Goal: Information Seeking & Learning: Learn about a topic

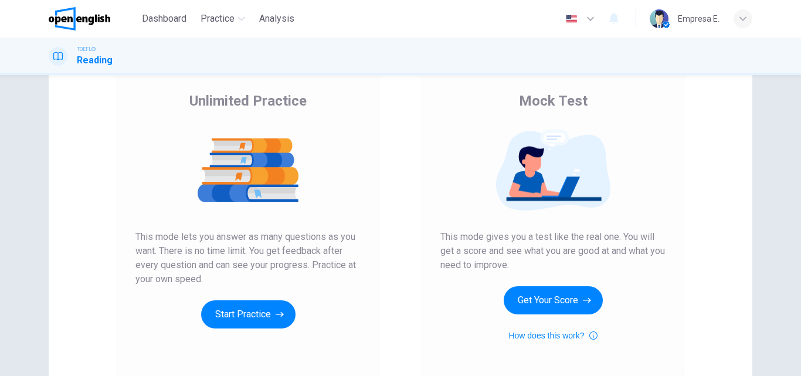
scroll to position [191, 0]
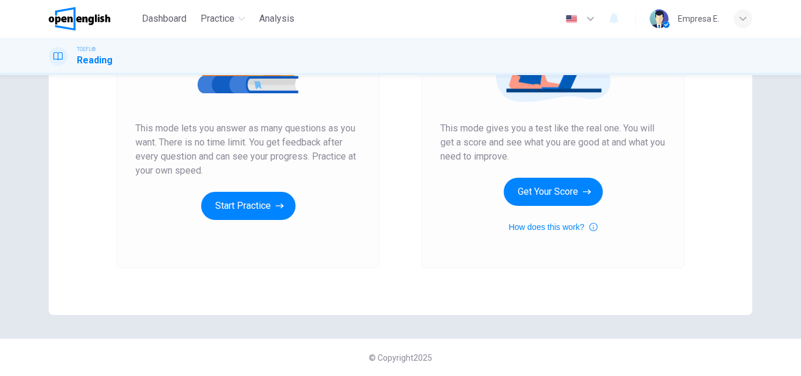
click at [252, 221] on div "Unlimited Practice This mode lets you answer as many questions as you want. The…" at bounding box center [248, 111] width 263 height 314
click at [255, 215] on button "Start Practice" at bounding box center [248, 206] width 94 height 28
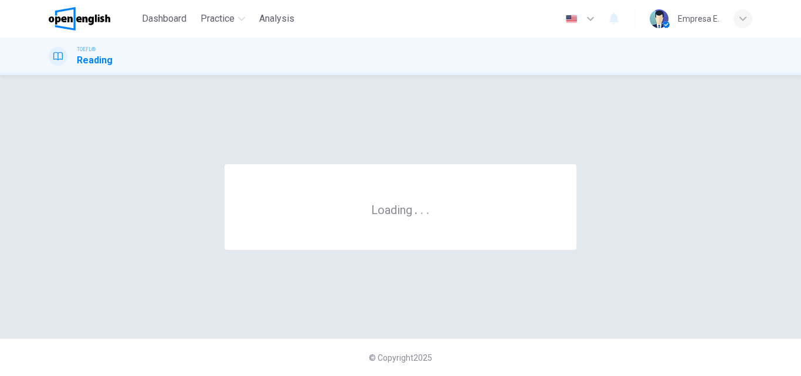
scroll to position [0, 0]
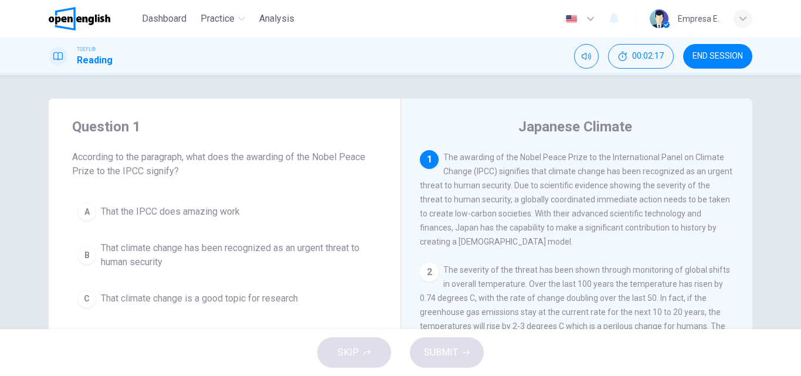
click at [206, 243] on span "That climate change has been recognized as an urgent threat to human security" at bounding box center [236, 255] width 271 height 28
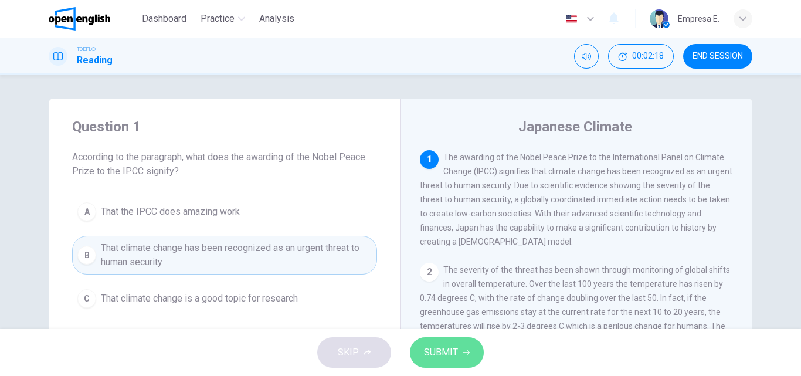
click at [476, 354] on button "SUBMIT" at bounding box center [447, 352] width 74 height 31
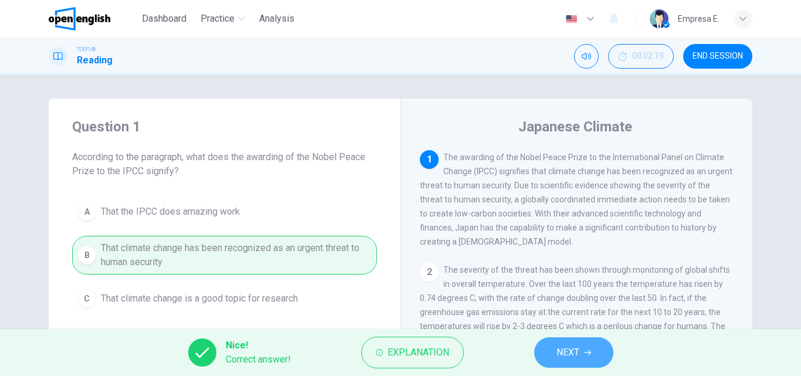
click at [559, 356] on span "NEXT" at bounding box center [568, 352] width 23 height 16
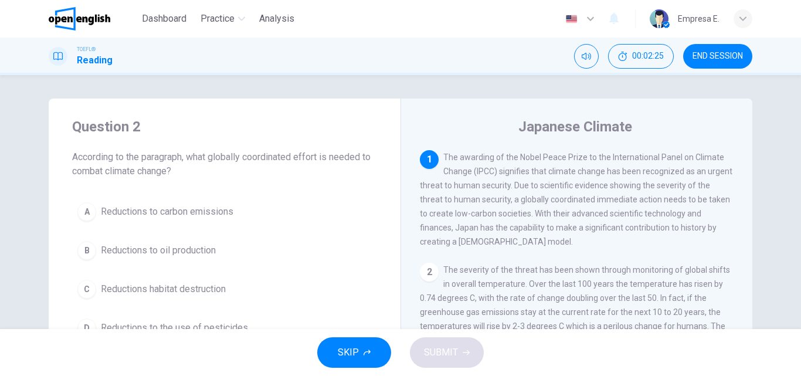
click at [201, 216] on span "Reductions to carbon emissions" at bounding box center [167, 212] width 133 height 14
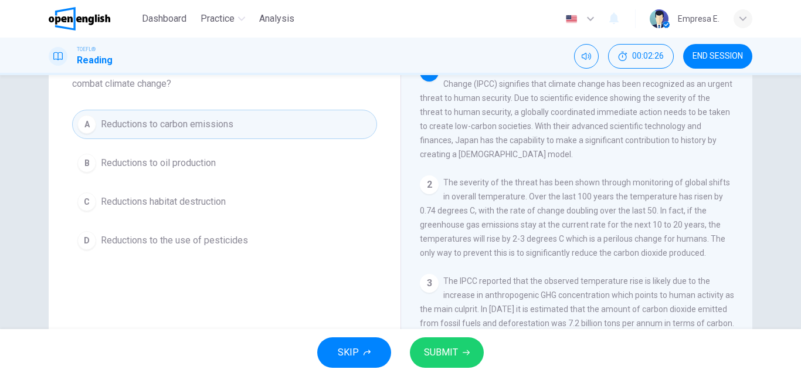
scroll to position [117, 0]
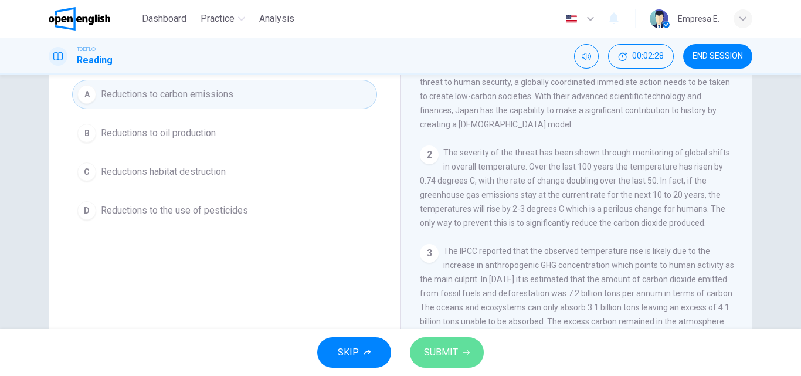
click at [458, 345] on button "SUBMIT" at bounding box center [447, 352] width 74 height 31
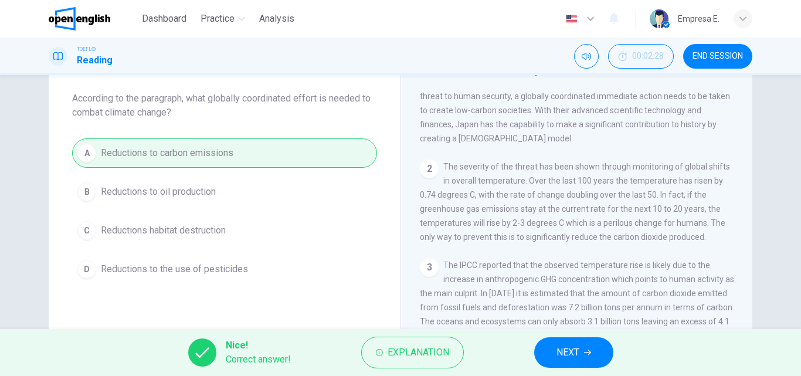
scroll to position [59, 0]
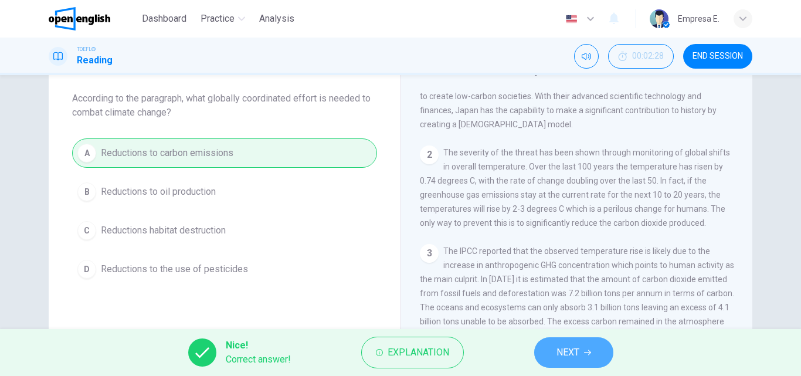
click at [601, 353] on button "NEXT" at bounding box center [574, 352] width 79 height 31
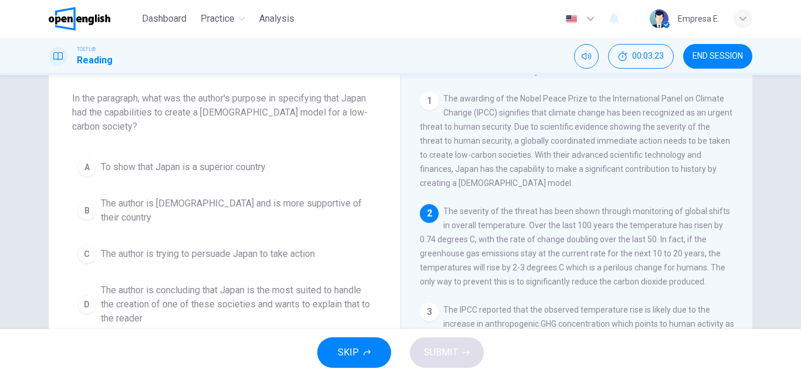
scroll to position [117, 0]
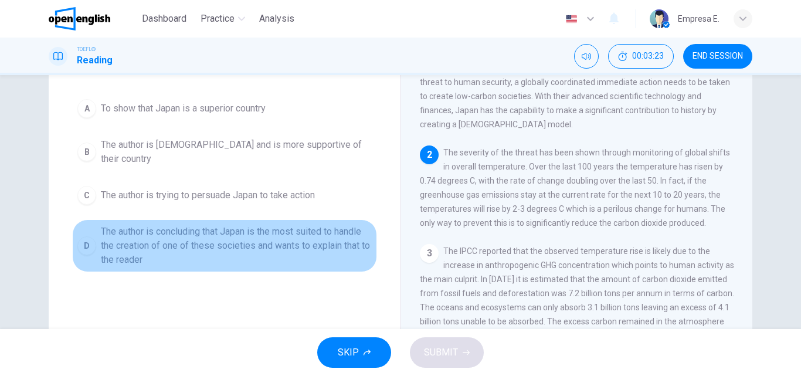
click at [240, 241] on span "The author is concluding that Japan is the most suited to handle the creation o…" at bounding box center [236, 246] width 271 height 42
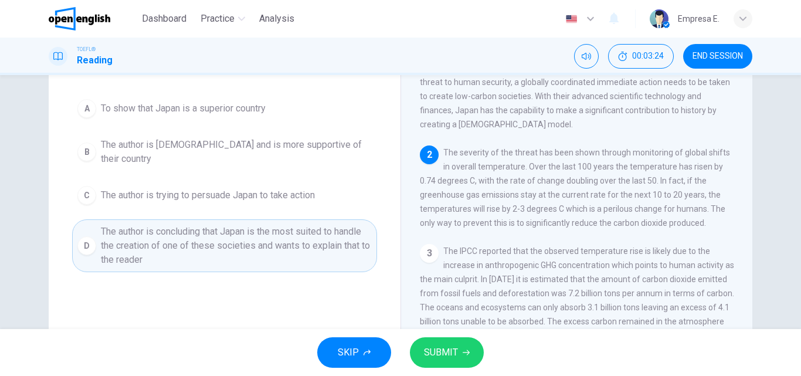
click at [424, 353] on span "SUBMIT" at bounding box center [441, 352] width 34 height 16
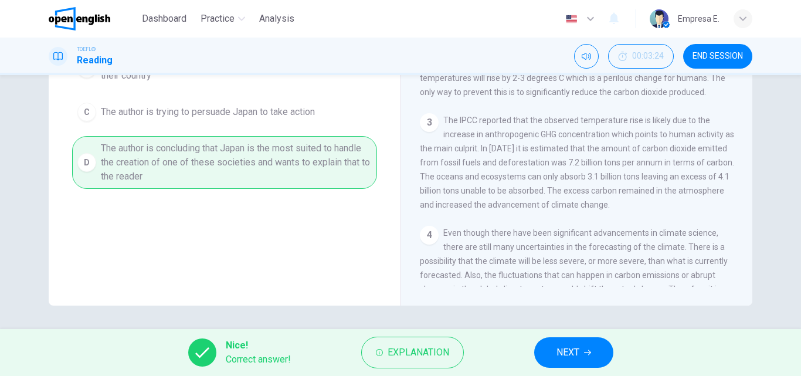
scroll to position [59, 0]
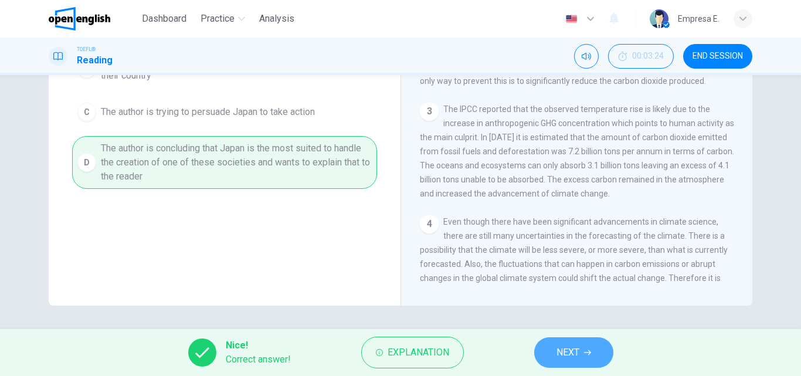
click at [535, 357] on button "NEXT" at bounding box center [574, 352] width 79 height 31
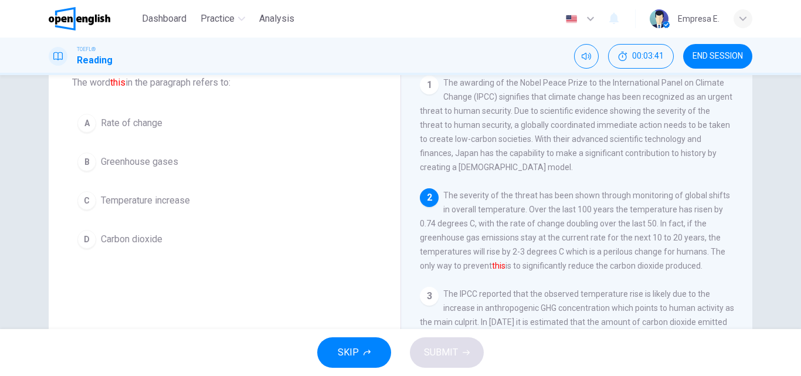
scroll to position [55, 0]
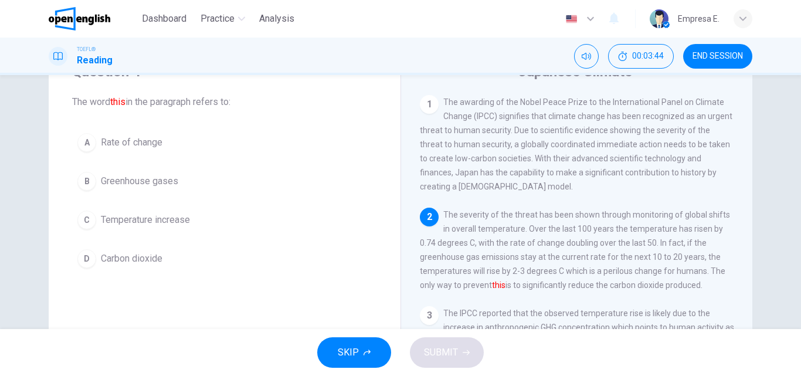
click at [120, 171] on button "B Greenhouse gases" at bounding box center [224, 181] width 305 height 29
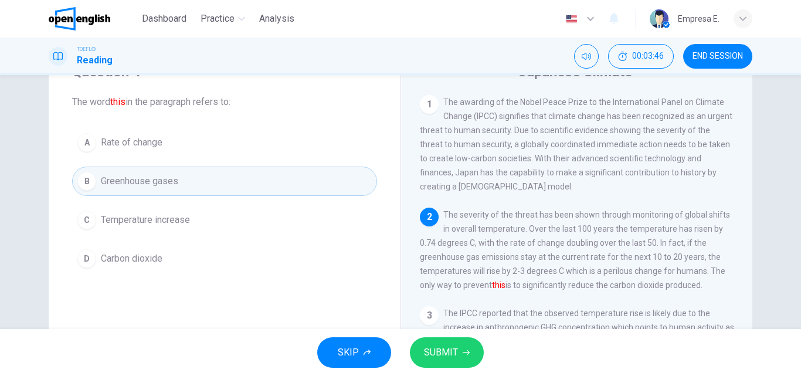
click at [455, 357] on span "SUBMIT" at bounding box center [441, 352] width 34 height 16
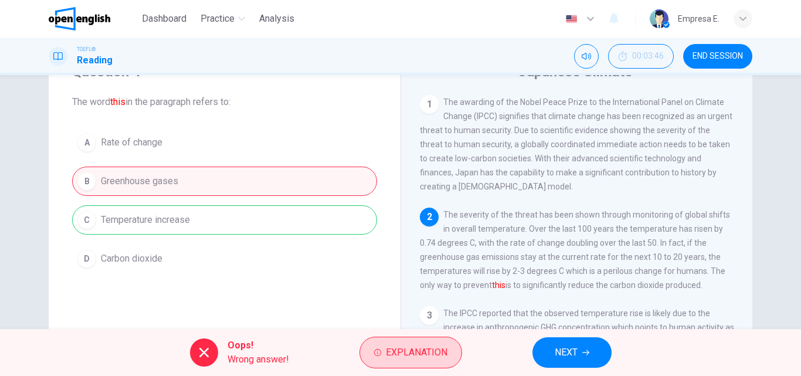
click at [400, 350] on span "Explanation" at bounding box center [417, 352] width 62 height 16
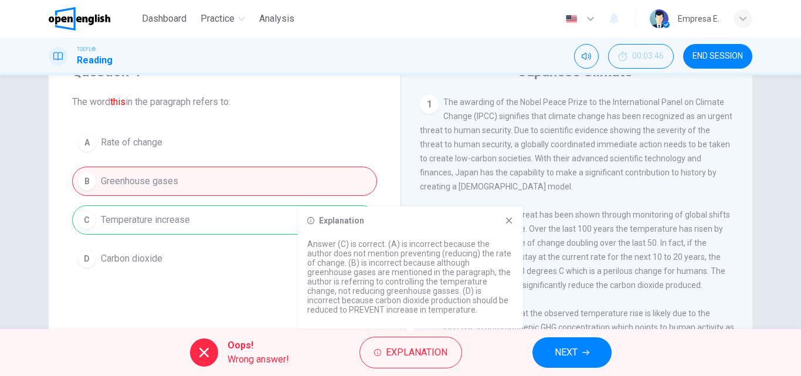
click at [500, 217] on div "Explanation" at bounding box center [410, 220] width 207 height 9
click at [508, 218] on icon at bounding box center [509, 220] width 9 height 9
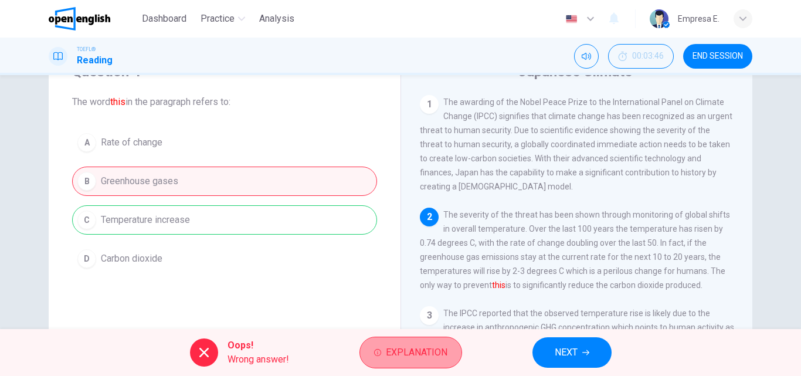
click at [391, 347] on span "Explanation" at bounding box center [417, 352] width 62 height 16
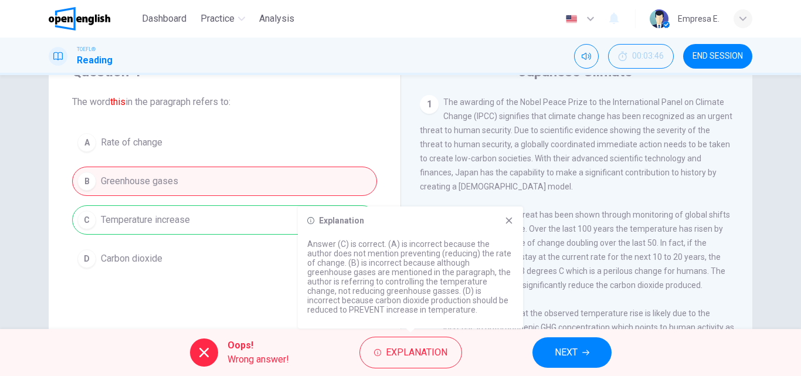
click at [509, 221] on icon at bounding box center [509, 221] width 6 height 6
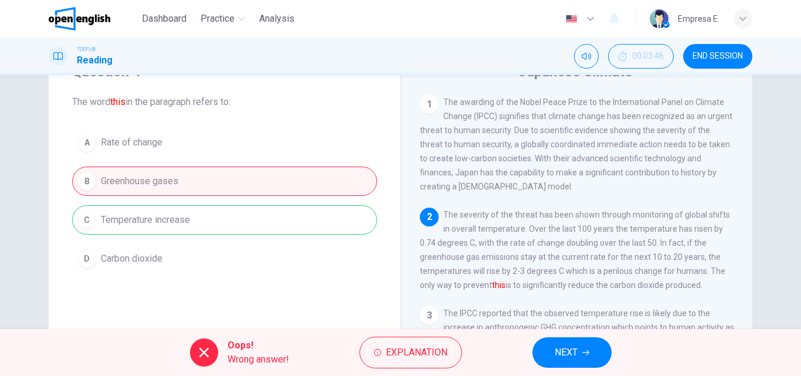
click at [562, 348] on span "NEXT" at bounding box center [566, 352] width 23 height 16
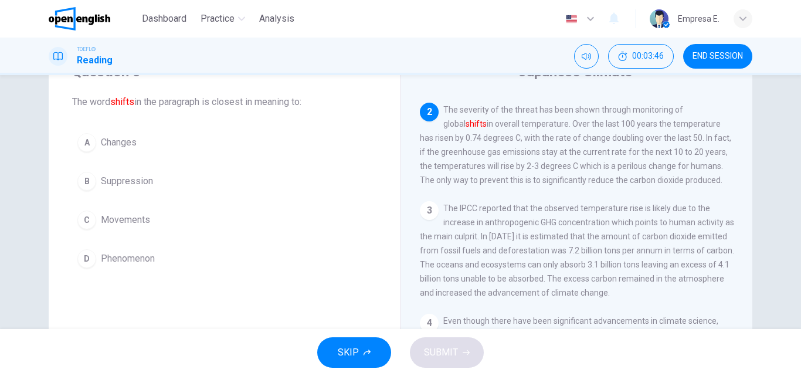
scroll to position [117, 0]
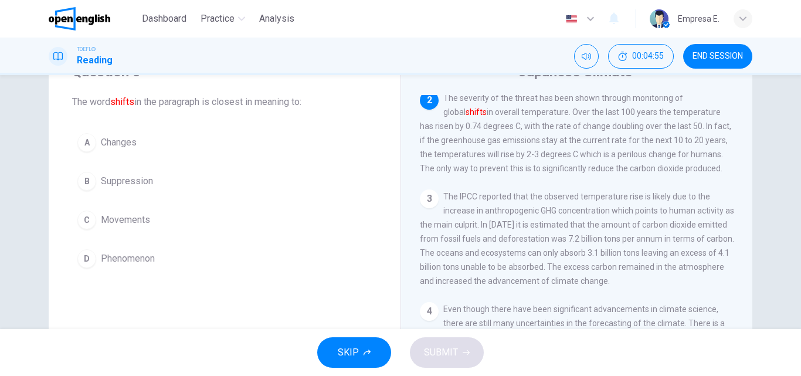
click at [119, 143] on span "Changes" at bounding box center [119, 143] width 36 height 14
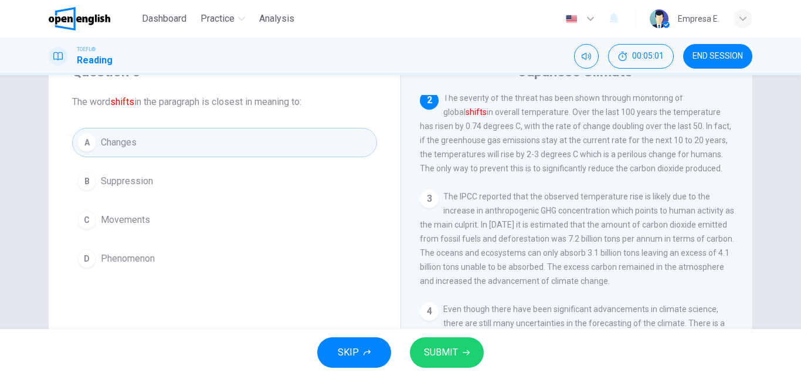
click at [476, 351] on button "SUBMIT" at bounding box center [447, 352] width 74 height 31
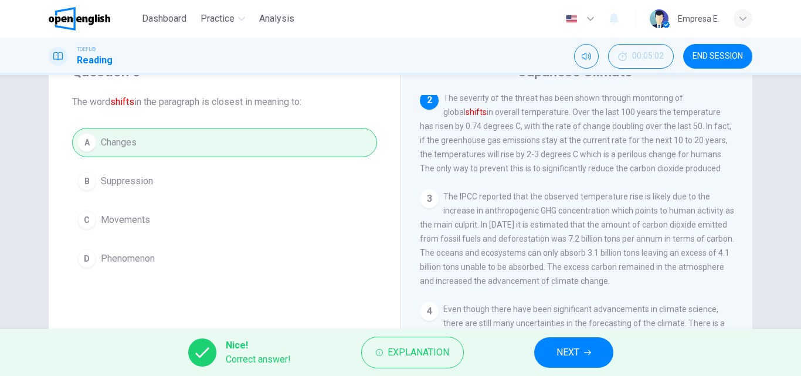
click at [598, 345] on button "NEXT" at bounding box center [574, 352] width 79 height 31
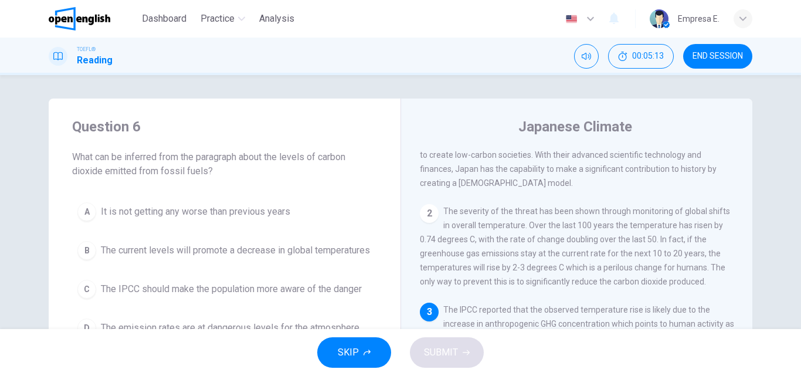
scroll to position [59, 0]
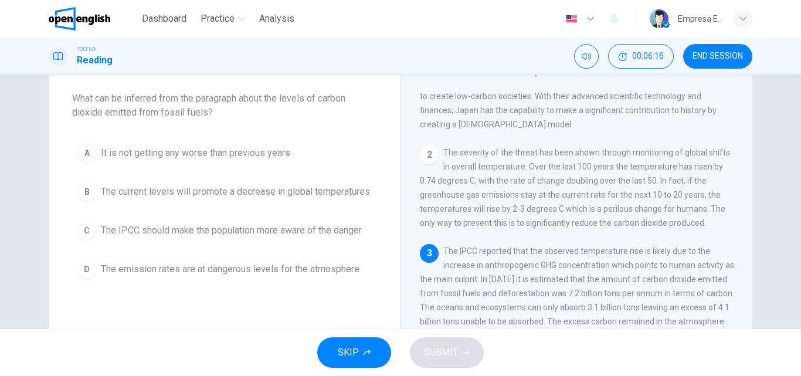
click at [144, 274] on span "The emission rates are at dangerous levels for the atmosphere" at bounding box center [230, 269] width 259 height 14
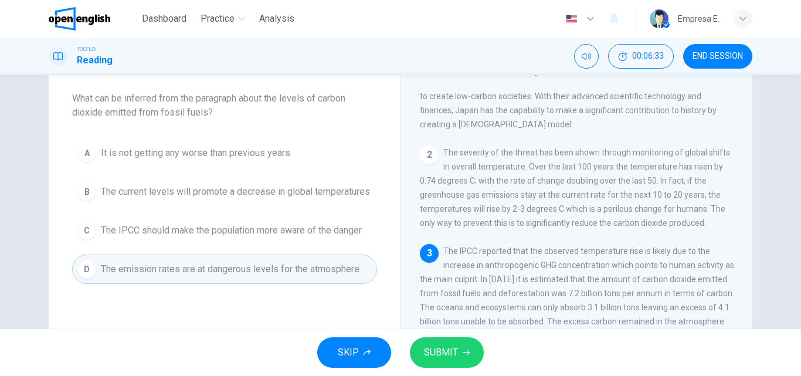
click at [447, 342] on button "SUBMIT" at bounding box center [447, 352] width 74 height 31
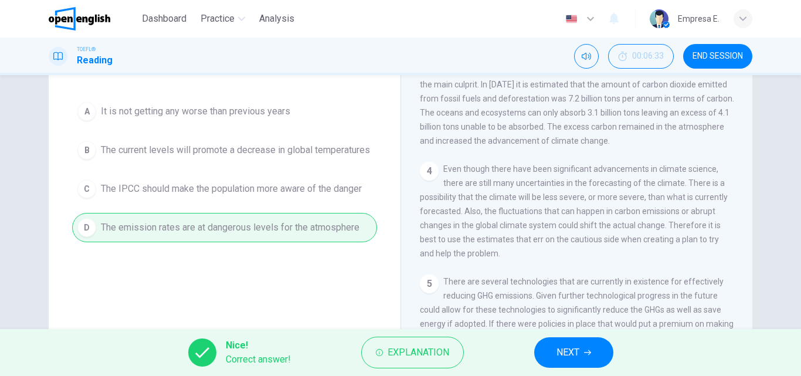
scroll to position [117, 0]
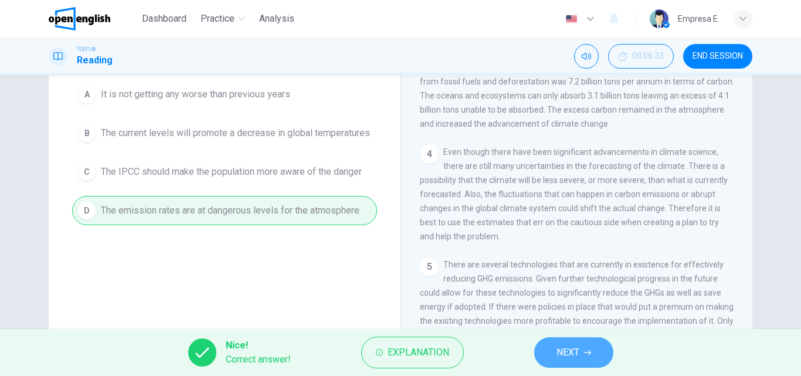
drag, startPoint x: 587, startPoint y: 357, endPoint x: 596, endPoint y: 324, distance: 34.7
click at [587, 357] on button "NEXT" at bounding box center [574, 352] width 79 height 31
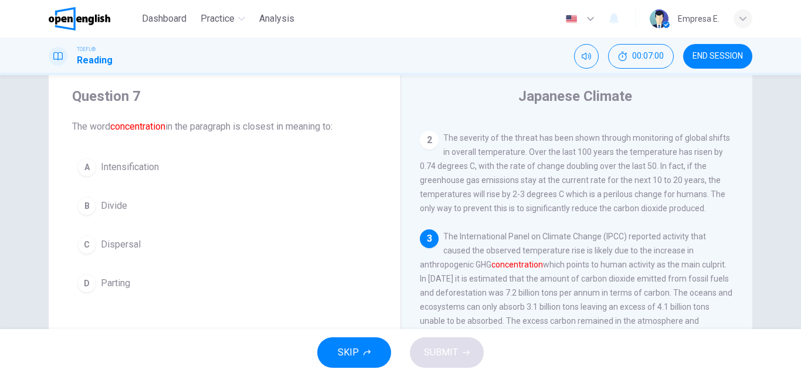
scroll to position [59, 0]
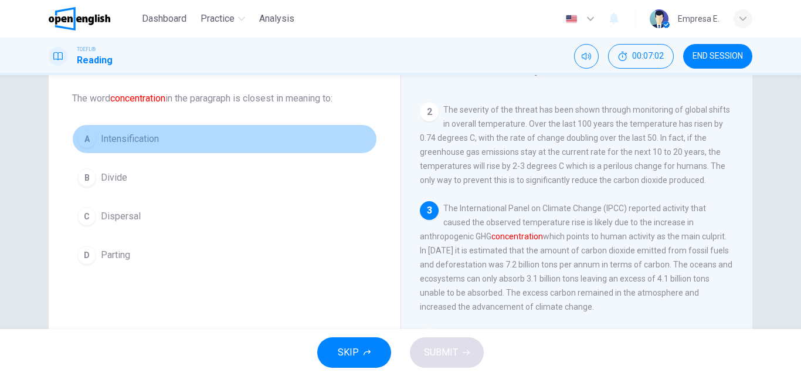
click at [143, 143] on span "Intensification" at bounding box center [130, 139] width 58 height 14
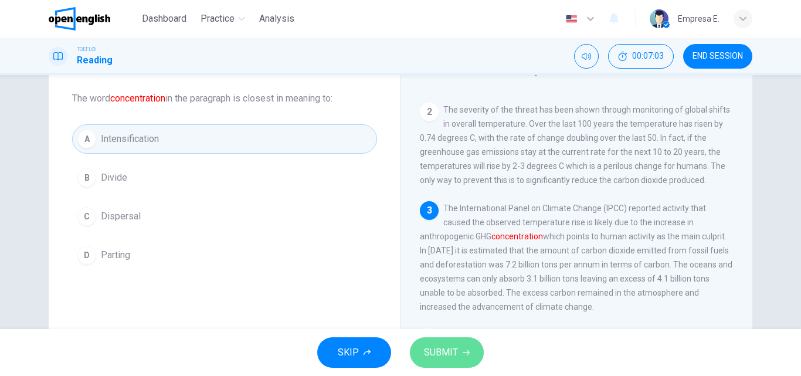
click at [433, 342] on button "SUBMIT" at bounding box center [447, 352] width 74 height 31
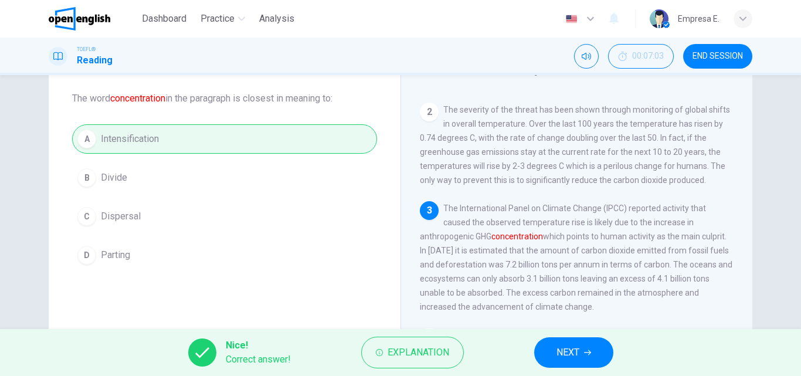
click at [544, 352] on button "NEXT" at bounding box center [574, 352] width 79 height 31
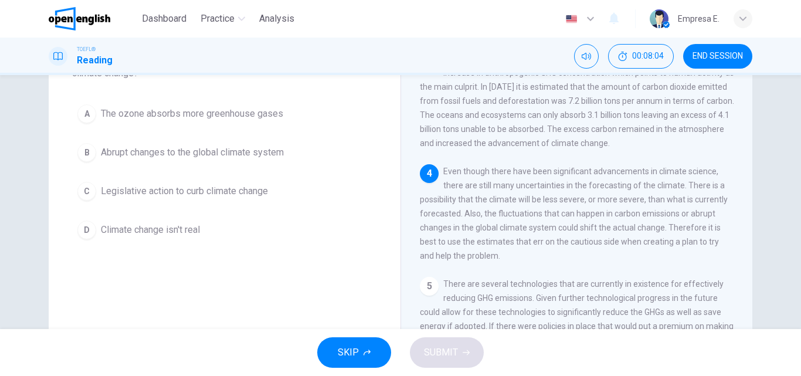
scroll to position [117, 0]
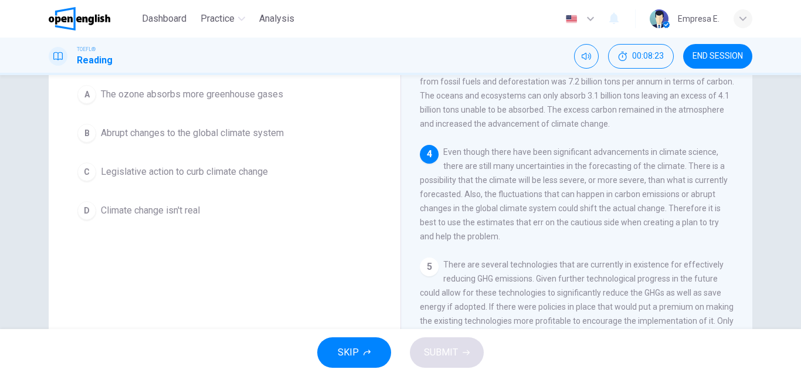
click at [267, 170] on span "Legislative action to curb climate change" at bounding box center [184, 172] width 167 height 14
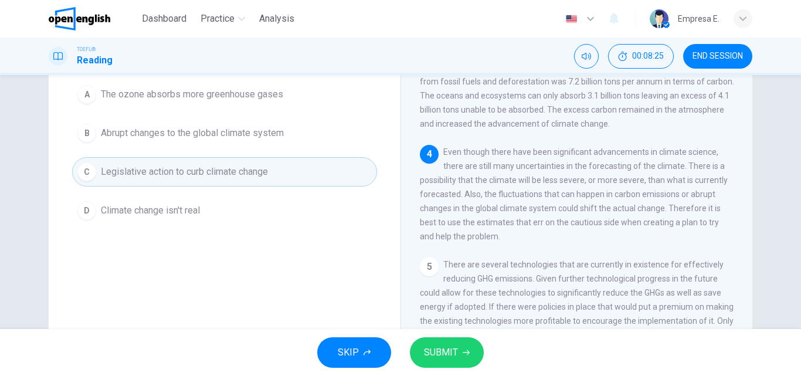
click at [467, 351] on icon "button" at bounding box center [466, 352] width 7 height 5
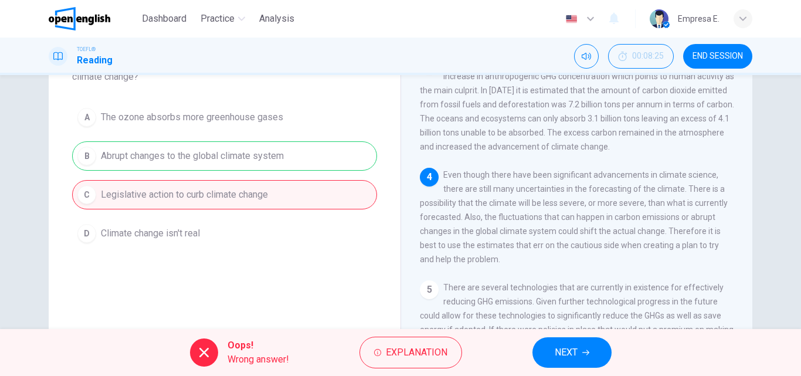
scroll to position [83, 0]
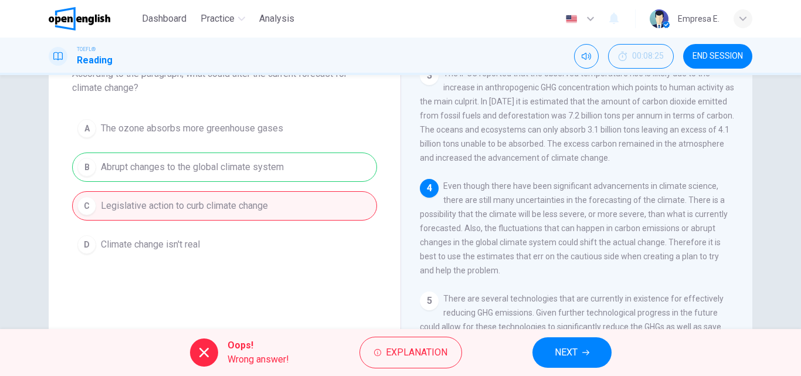
click at [641, 347] on div "Oops! Wrong answer! Explanation NEXT" at bounding box center [400, 352] width 801 height 47
click at [582, 351] on button "NEXT" at bounding box center [572, 352] width 79 height 31
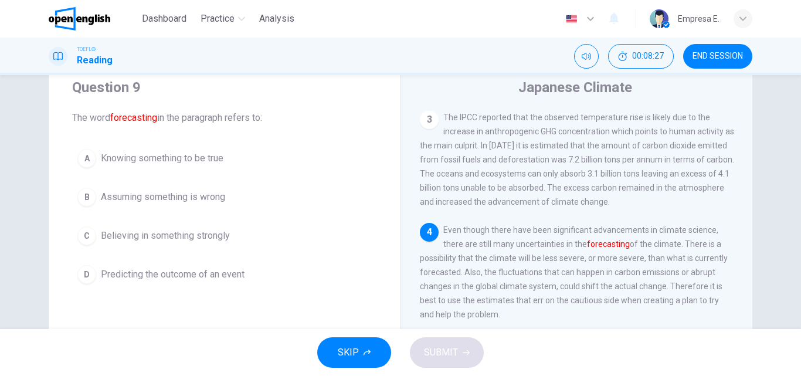
scroll to position [59, 0]
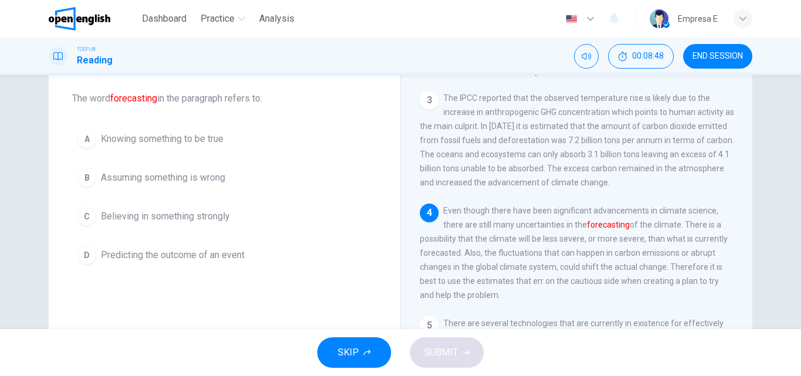
click at [137, 259] on span "Predicting the outcome of an event" at bounding box center [173, 255] width 144 height 14
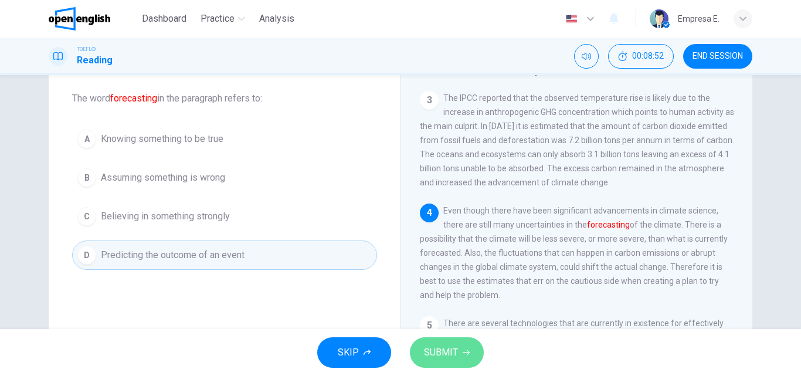
click at [472, 356] on button "SUBMIT" at bounding box center [447, 352] width 74 height 31
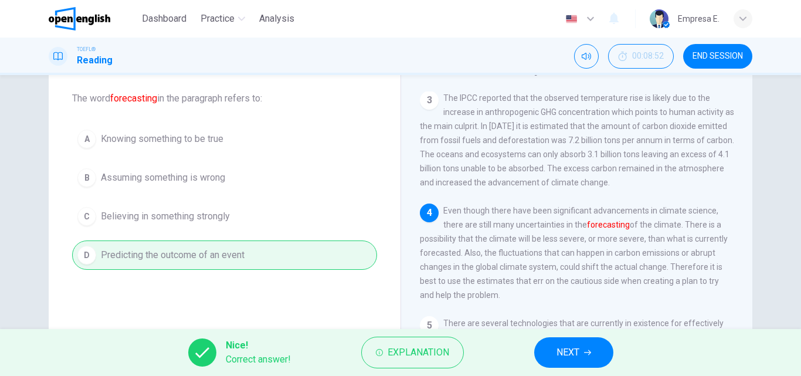
scroll to position [201, 0]
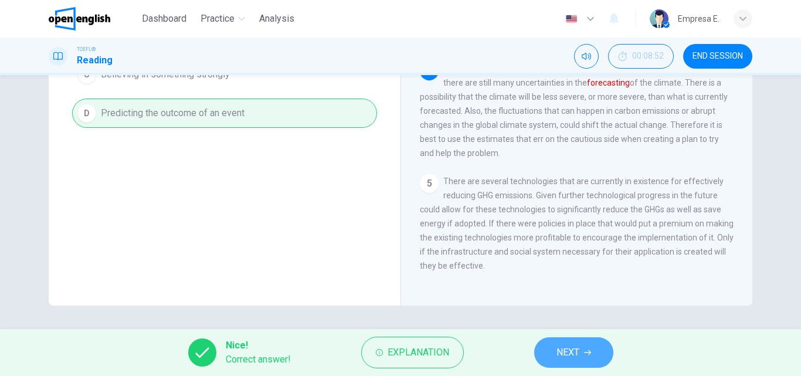
click at [579, 341] on button "NEXT" at bounding box center [574, 352] width 79 height 31
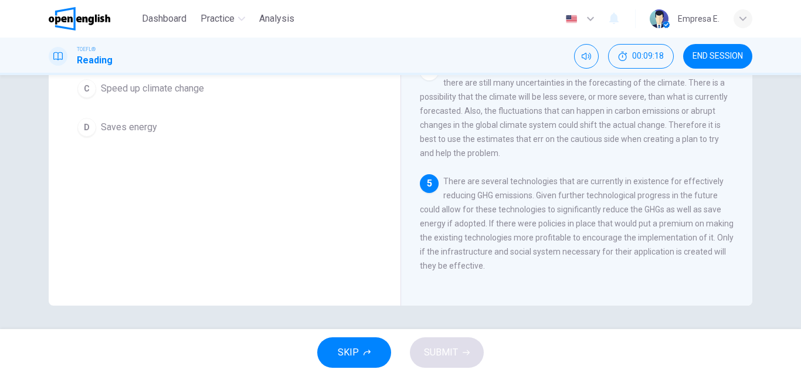
scroll to position [142, 0]
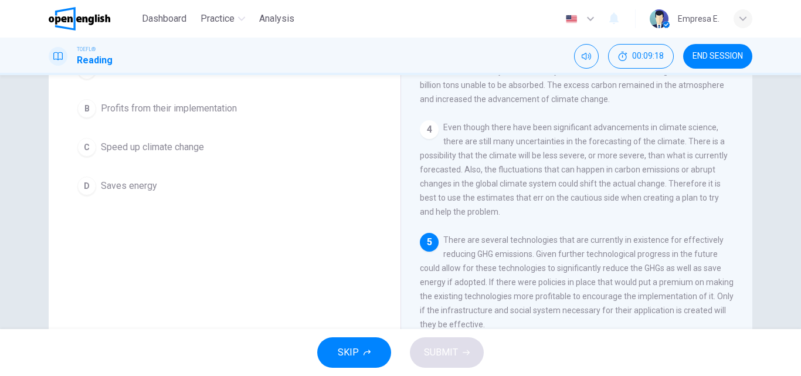
click at [196, 112] on span "Profits from their implementation" at bounding box center [169, 109] width 136 height 14
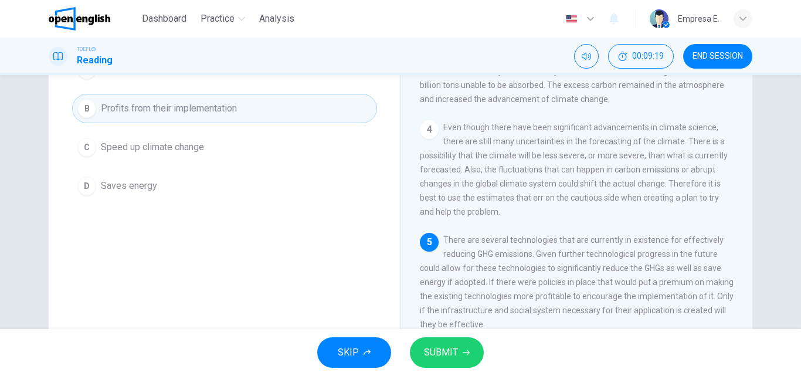
click at [455, 354] on span "SUBMIT" at bounding box center [441, 352] width 34 height 16
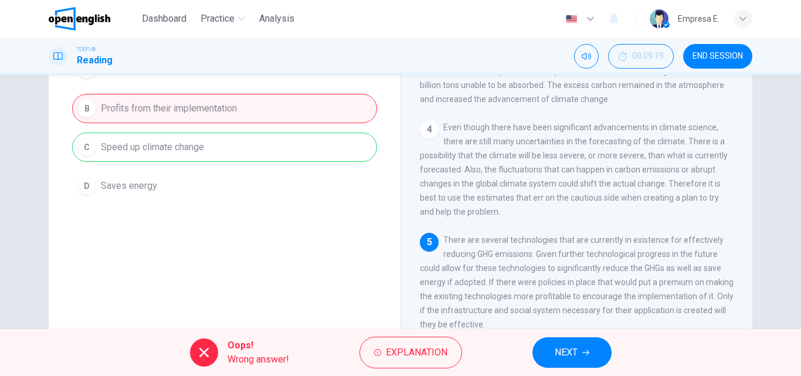
click at [558, 351] on span "NEXT" at bounding box center [566, 352] width 23 height 16
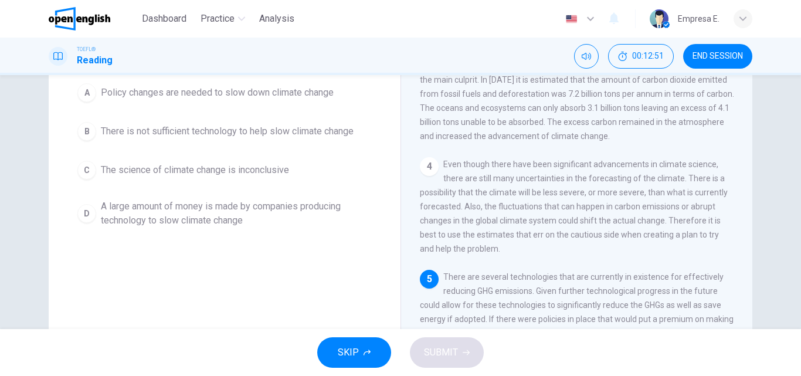
scroll to position [59, 0]
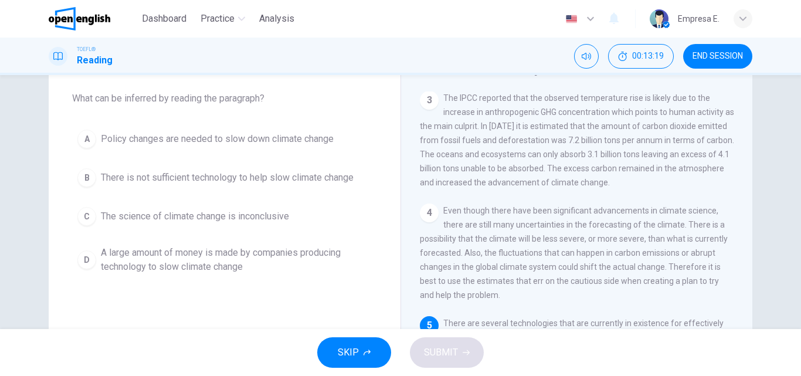
click at [310, 146] on span "Policy changes are needed to slow down climate change" at bounding box center [217, 139] width 233 height 14
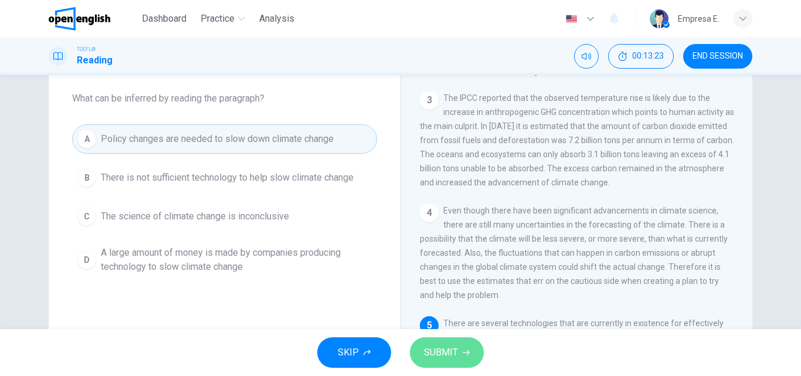
click at [454, 353] on span "SUBMIT" at bounding box center [441, 352] width 34 height 16
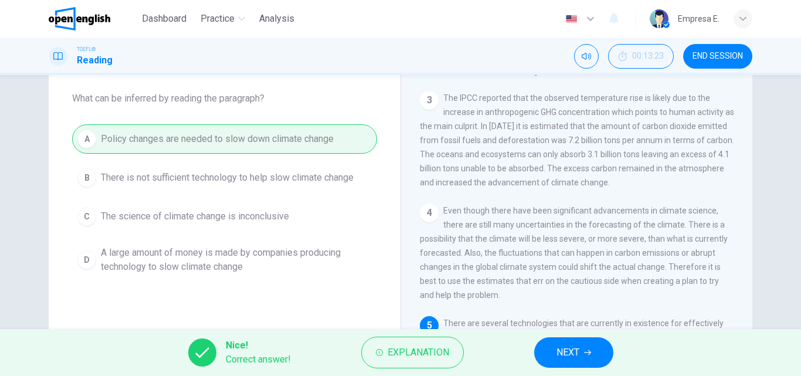
click at [552, 349] on button "NEXT" at bounding box center [574, 352] width 79 height 31
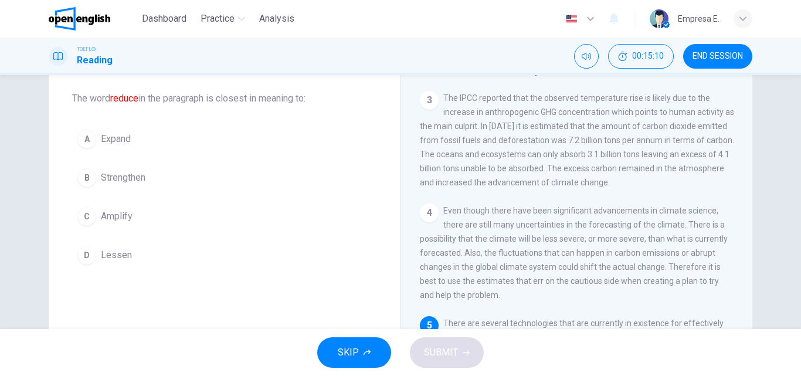
click at [95, 247] on button "D Lessen" at bounding box center [224, 255] width 305 height 29
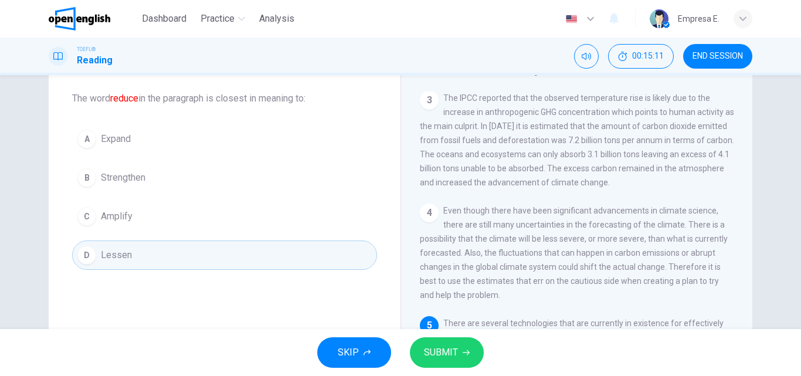
click at [459, 361] on button "SUBMIT" at bounding box center [447, 352] width 74 height 31
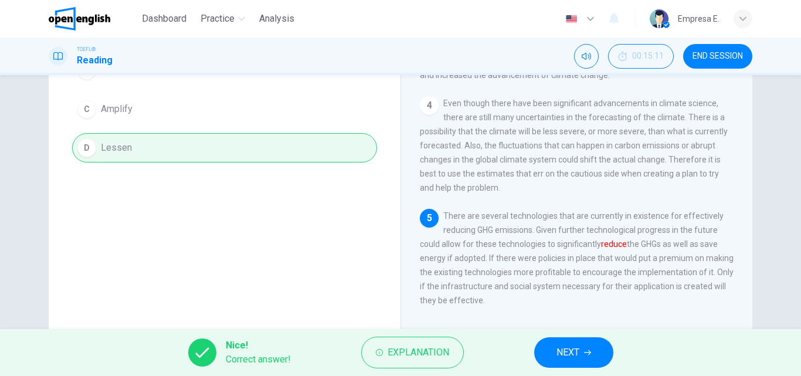
scroll to position [176, 0]
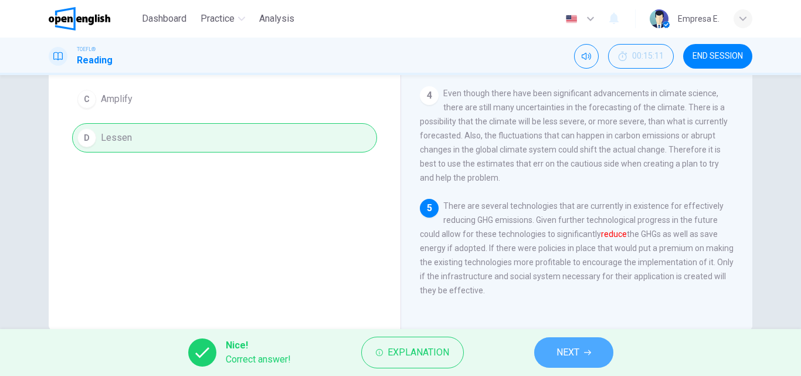
click at [552, 344] on button "NEXT" at bounding box center [574, 352] width 79 height 31
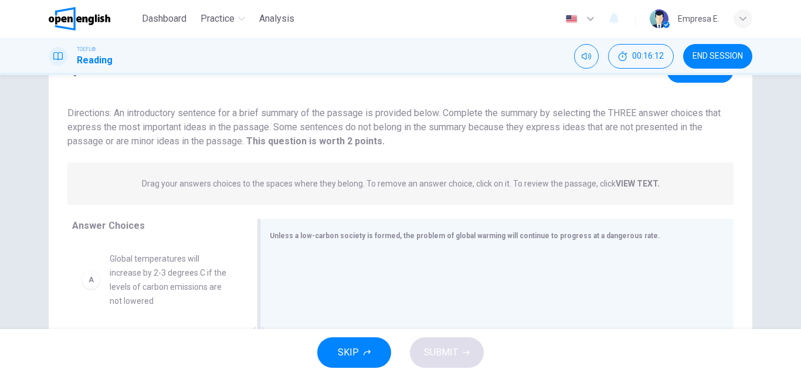
scroll to position [117, 0]
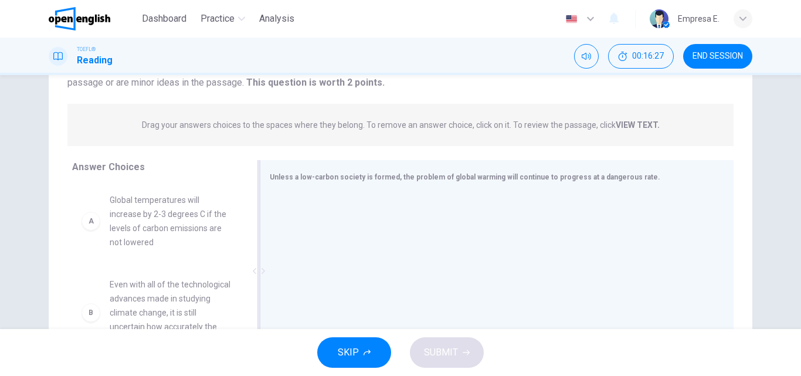
click at [366, 234] on div at bounding box center [492, 272] width 445 height 157
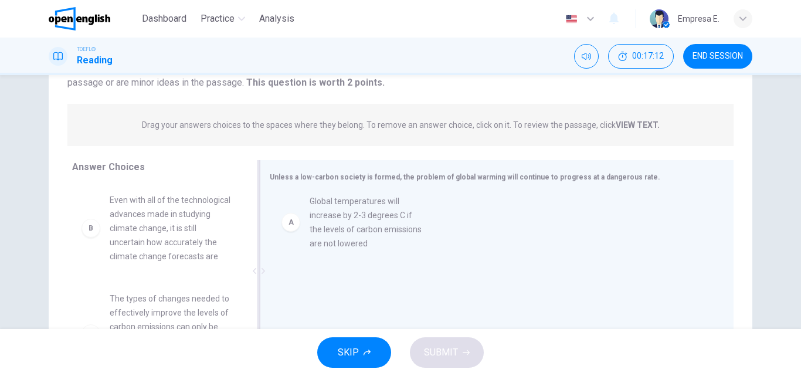
drag, startPoint x: 132, startPoint y: 222, endPoint x: 340, endPoint y: 223, distance: 208.3
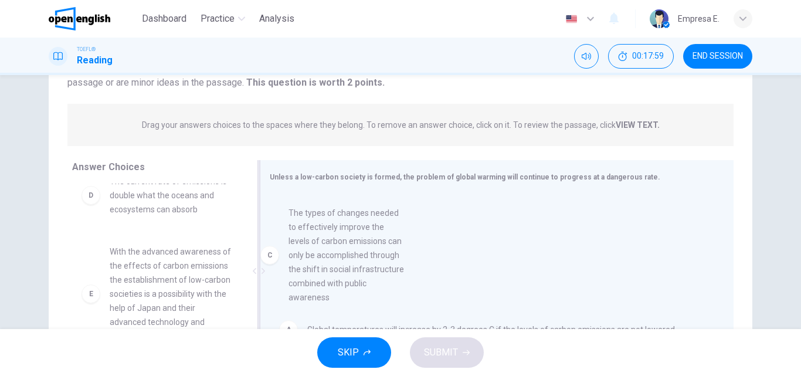
drag, startPoint x: 199, startPoint y: 229, endPoint x: 384, endPoint y: 248, distance: 186.3
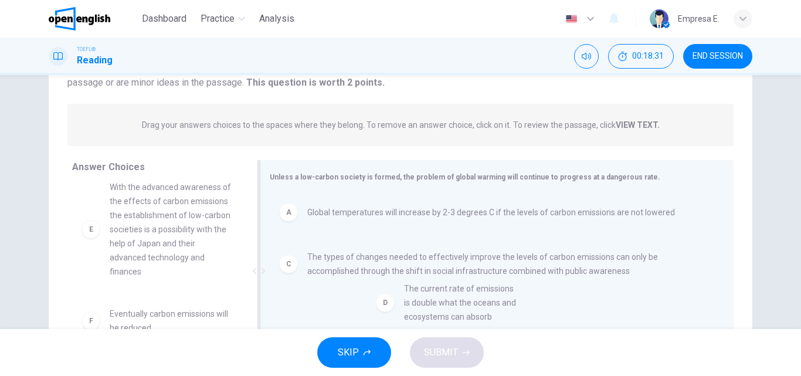
drag, startPoint x: 171, startPoint y: 217, endPoint x: 449, endPoint y: 310, distance: 293.5
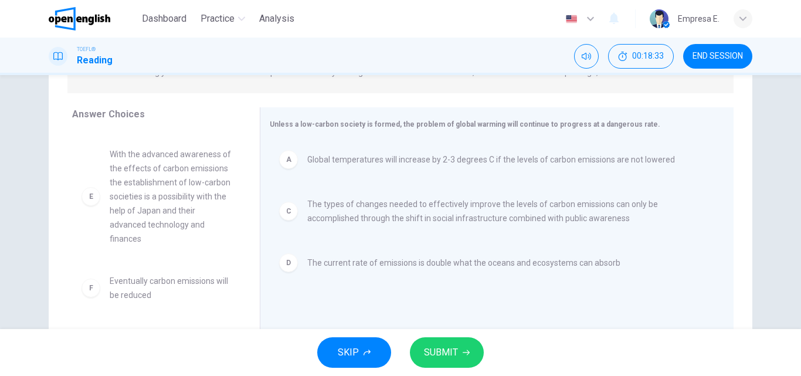
scroll to position [176, 0]
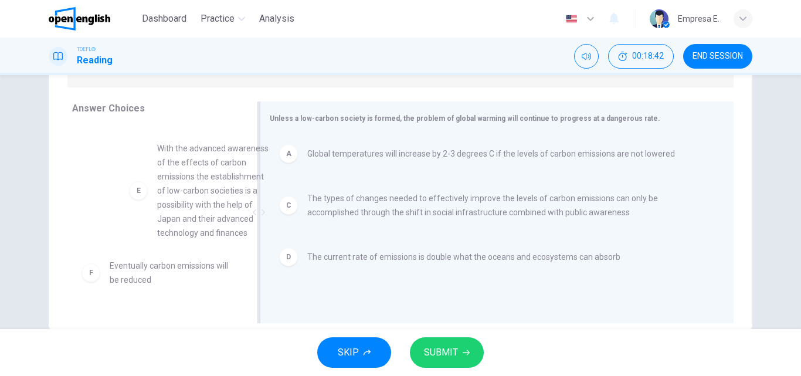
drag, startPoint x: 174, startPoint y: 197, endPoint x: 420, endPoint y: 203, distance: 245.3
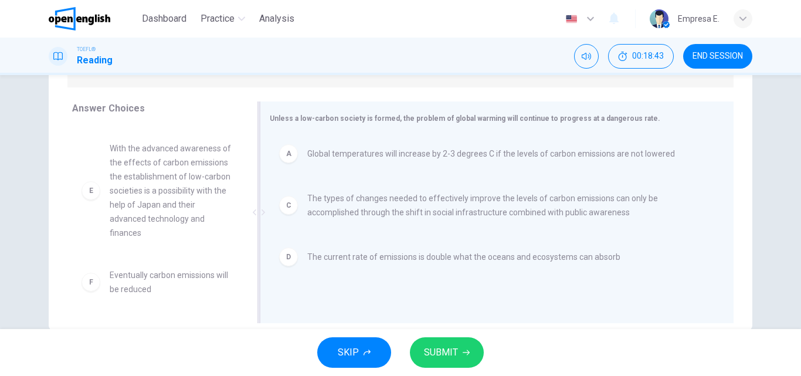
click at [370, 158] on span "Global temperatures will increase by 2-3 degrees C if the levels of carbon emis…" at bounding box center [491, 154] width 368 height 14
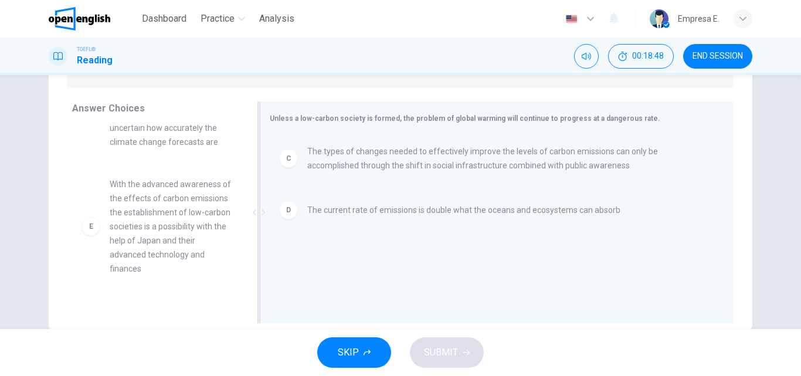
scroll to position [190, 0]
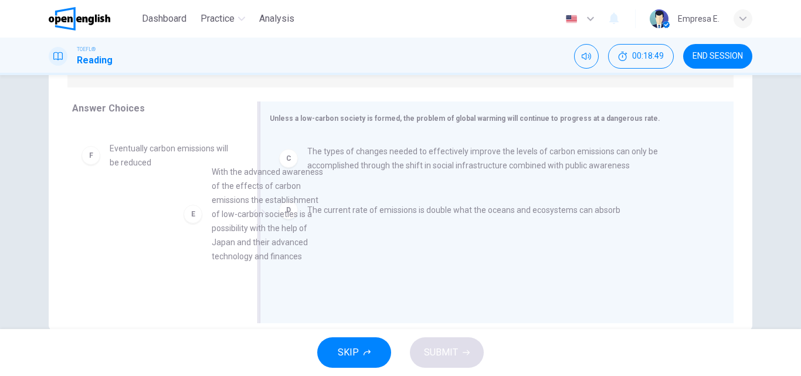
drag, startPoint x: 147, startPoint y: 185, endPoint x: 532, endPoint y: 263, distance: 392.0
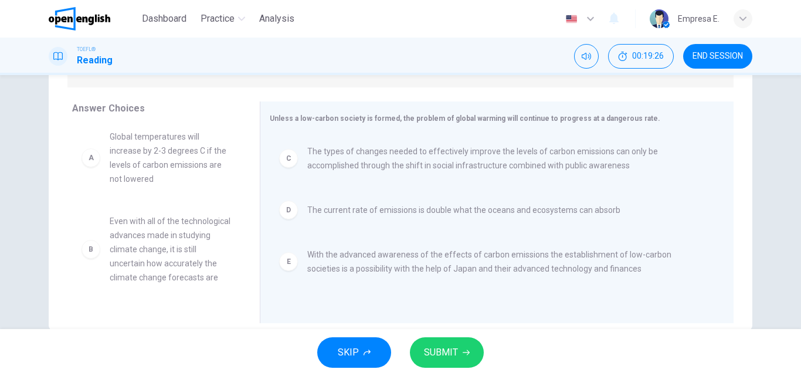
scroll to position [0, 0]
click at [317, 217] on span "The current rate of emissions is double what the oceans and ecosystems can abso…" at bounding box center [463, 210] width 313 height 14
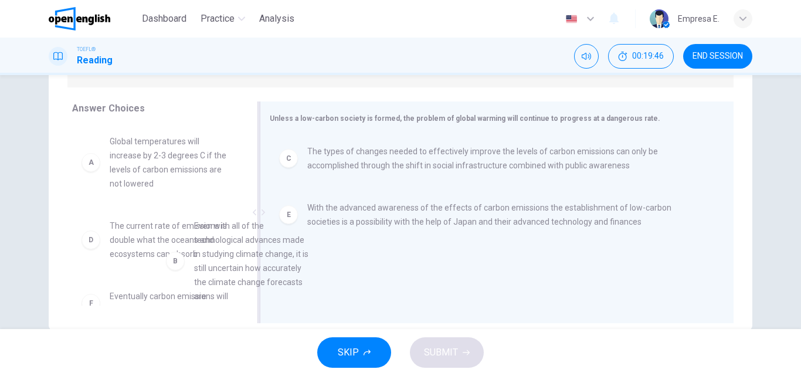
scroll to position [4, 0]
drag, startPoint x: 133, startPoint y: 270, endPoint x: 305, endPoint y: 266, distance: 172.0
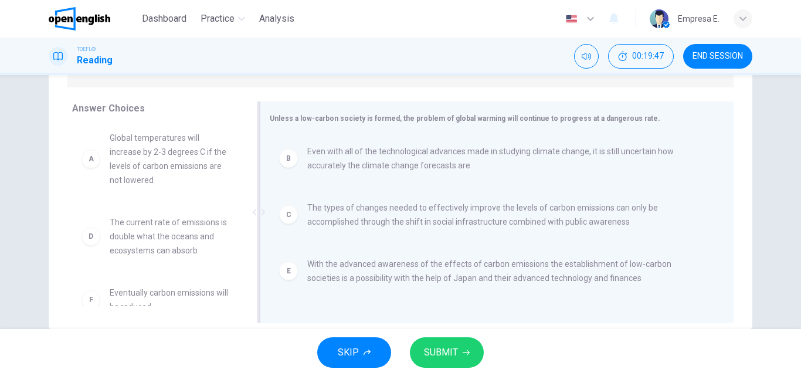
scroll to position [2, 0]
click at [470, 344] on button "SUBMIT" at bounding box center [447, 352] width 74 height 31
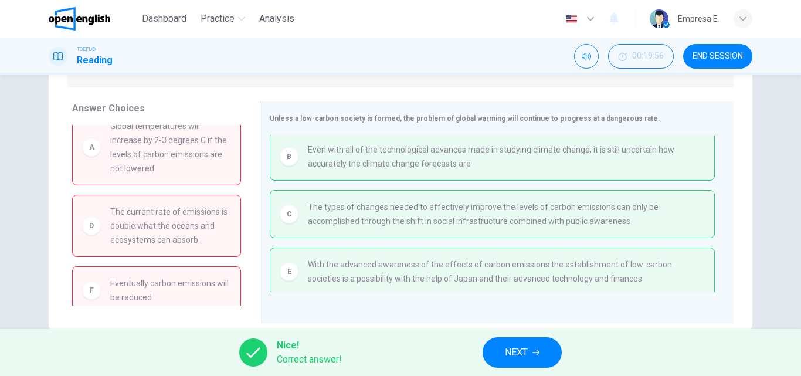
scroll to position [25, 0]
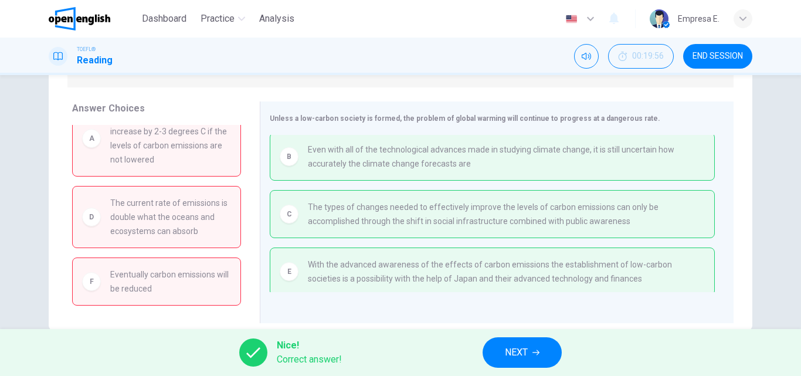
click at [507, 345] on span "NEXT" at bounding box center [516, 352] width 23 height 16
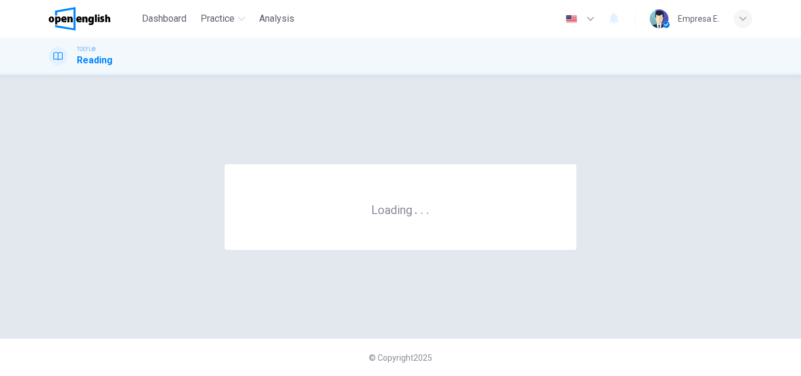
scroll to position [0, 0]
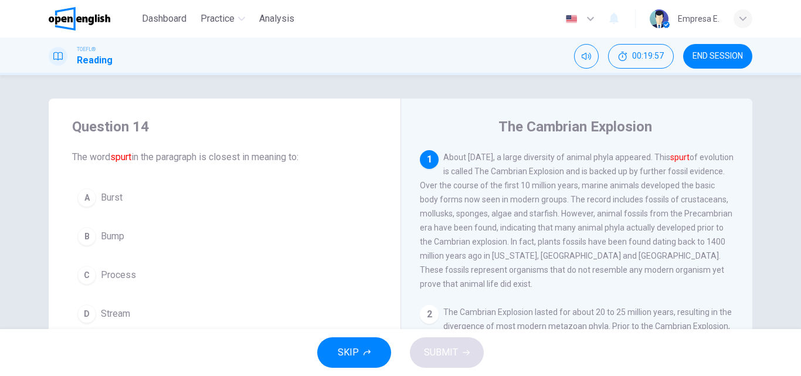
click at [715, 54] on span "END SESSION" at bounding box center [718, 56] width 50 height 9
